Goal: Transaction & Acquisition: Purchase product/service

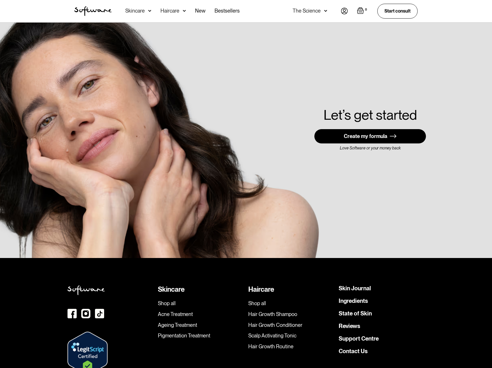
scroll to position [1591, 0]
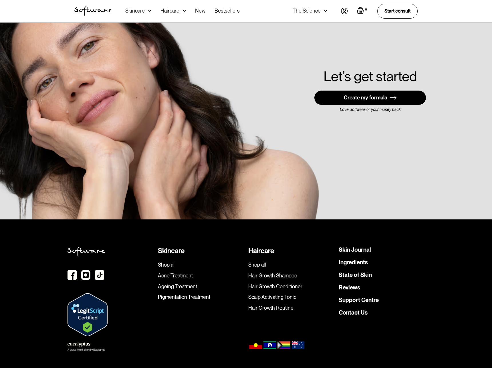
click at [264, 367] on link "Fulfilment, Shipping & Returns Policy" at bounding box center [275, 370] width 53 height 6
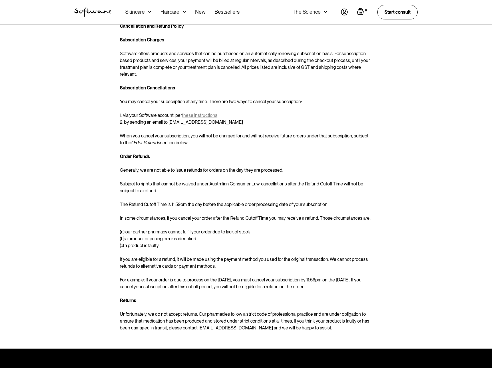
scroll to position [250, 0]
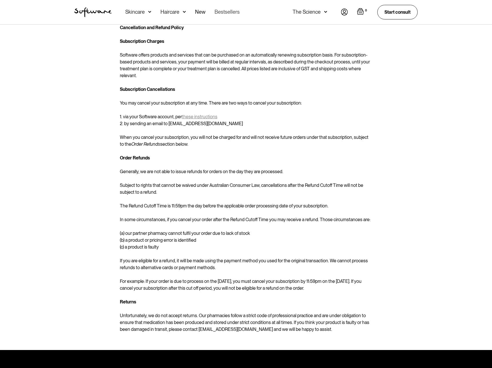
click at [222, 12] on link "Bestsellers" at bounding box center [226, 12] width 25 height 24
